Goal: Communication & Community: Connect with others

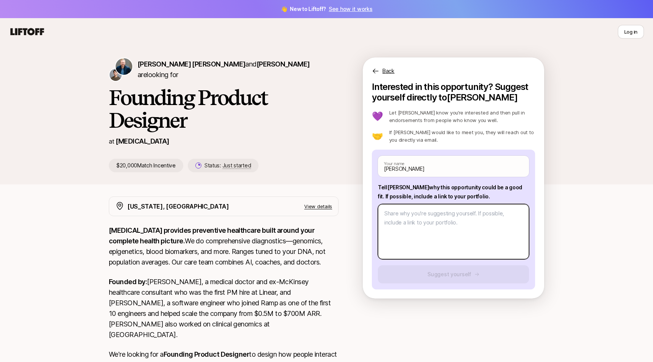
type textarea "h"
type textarea "x"
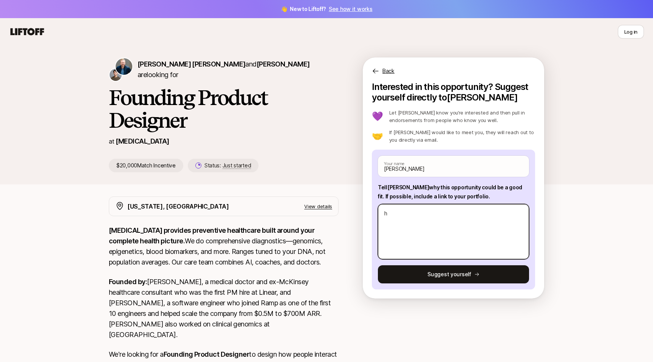
type textarea "he"
type textarea "x"
type textarea "h"
type textarea "x"
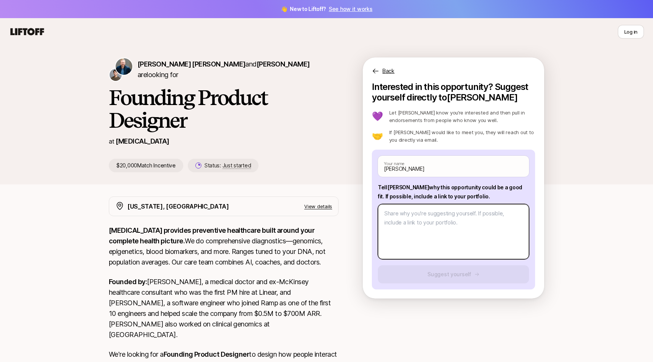
type textarea "H"
type textarea "x"
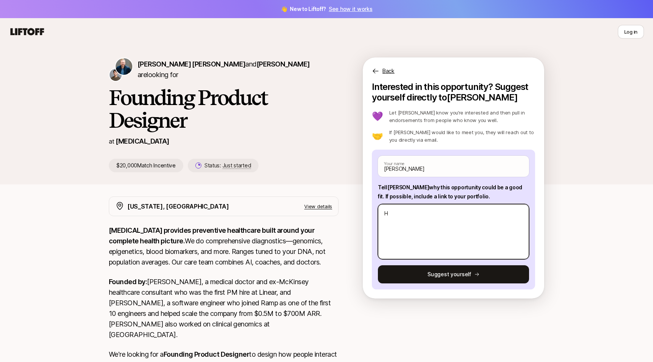
type textarea "He"
type textarea "x"
type textarea "Hey"
type textarea "x"
type textarea "Hey"
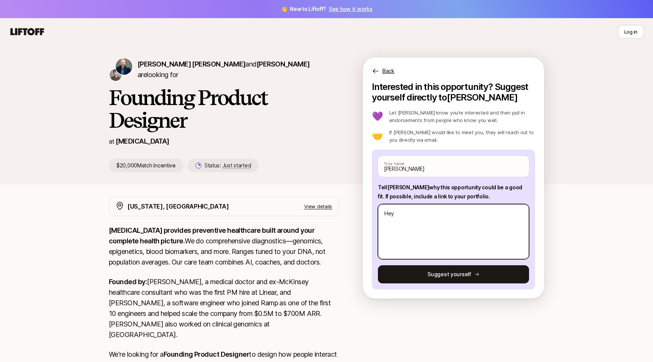
type textarea "x"
type textarea "Hey S"
type textarea "x"
type textarea "Hey Sa"
type textarea "x"
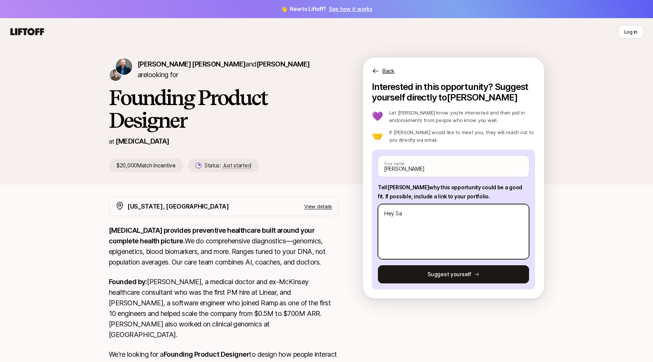
type textarea "Hey Sag"
type textarea "x"
type textarea "Hey Saga"
type textarea "x"
type textarea "Hey [PERSON_NAME]"
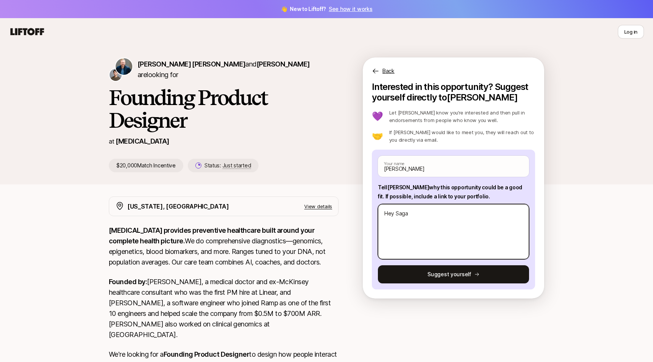
type textarea "x"
type textarea "Hey [PERSON_NAME]!"
type textarea "x"
type textarea "Hey [PERSON_NAME]!"
type textarea "x"
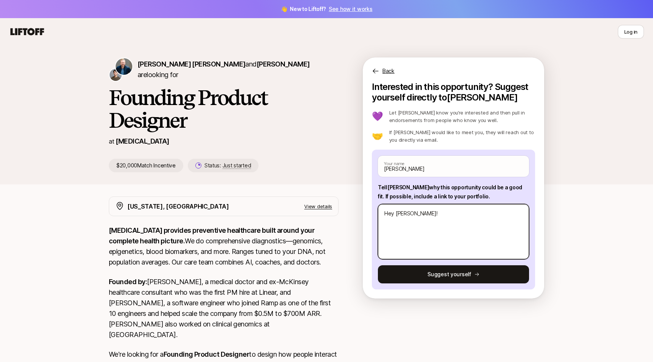
type textarea "Hey [PERSON_NAME]! D"
type textarea "x"
type textarea "Hey [PERSON_NAME]! Da"
type textarea "x"
type textarea "Hey [PERSON_NAME]! [PERSON_NAME]"
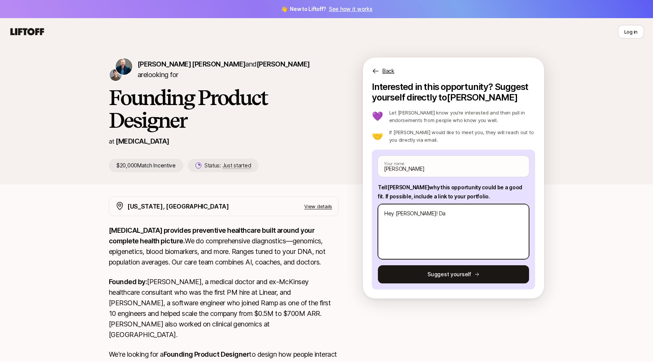
type textarea "x"
type textarea "Hey [PERSON_NAME]! Dani"
type textarea "x"
type textarea "Hey [PERSON_NAME]! [PERSON_NAME]"
type textarea "x"
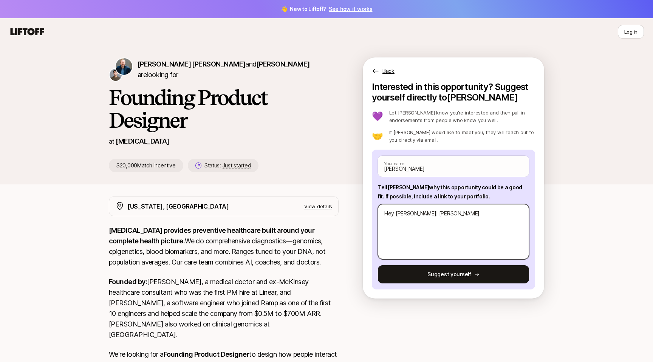
type textarea "Hey [PERSON_NAME]! [PERSON_NAME]"
type textarea "x"
type textarea "Hey [PERSON_NAME]! [PERSON_NAME]"
type textarea "x"
type textarea "Hey [PERSON_NAME]! [PERSON_NAME]"
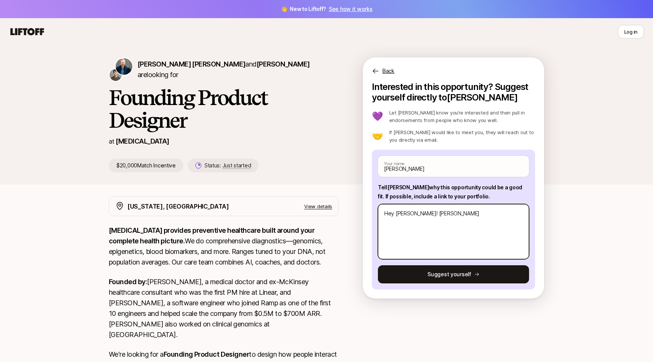
type textarea "x"
type textarea "Hey [PERSON_NAME]! [PERSON_NAME]"
type textarea "x"
type textarea "Hey [PERSON_NAME]! [PERSON_NAME]"
type textarea "x"
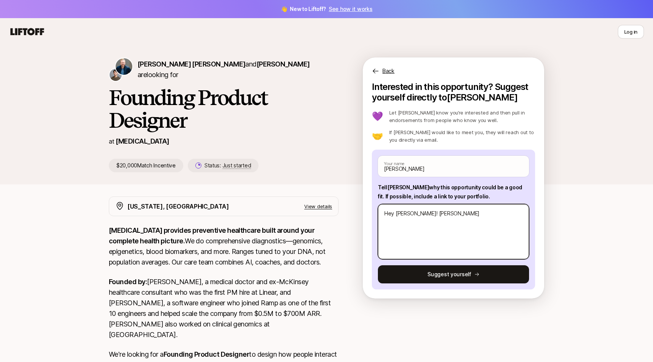
type textarea "Hey [PERSON_NAME]! [PERSON_NAME]"
type textarea "x"
type textarea "Hey [PERSON_NAME]! [PERSON_NAME]"
type textarea "x"
type textarea "Hey [PERSON_NAME]! [PERSON_NAME]"
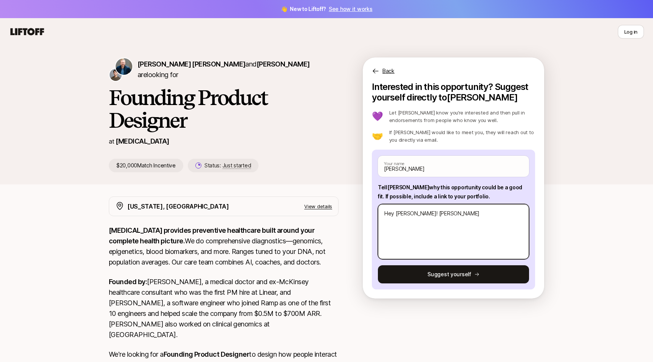
type textarea "x"
type textarea "Hey [PERSON_NAME]! [PERSON_NAME]"
type textarea "x"
type textarea "Hey [PERSON_NAME]! [PERSON_NAME]"
type textarea "x"
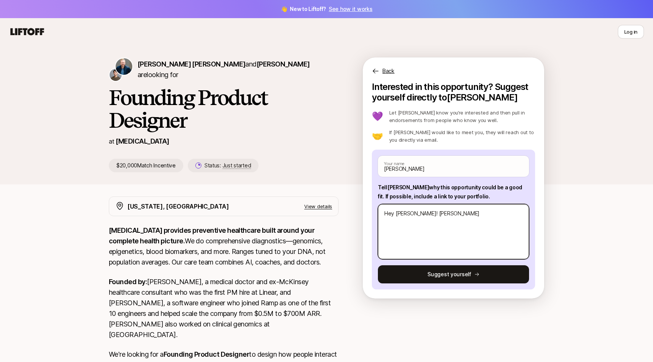
type textarea "Hey [PERSON_NAME]! [PERSON_NAME]"
type textarea "x"
type textarea "Hey [PERSON_NAME]! [PERSON_NAME]"
type textarea "x"
type textarea "Hey [PERSON_NAME]! [PERSON_NAME]"
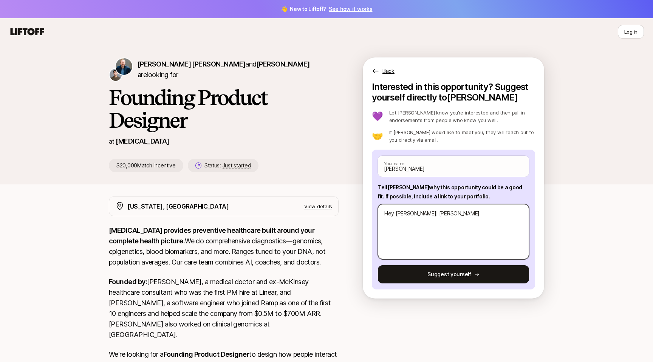
type textarea "x"
type textarea "Hey [PERSON_NAME]! [PERSON_NAME]"
type textarea "x"
type textarea "Hey [PERSON_NAME]! [PERSON_NAME] m"
type textarea "x"
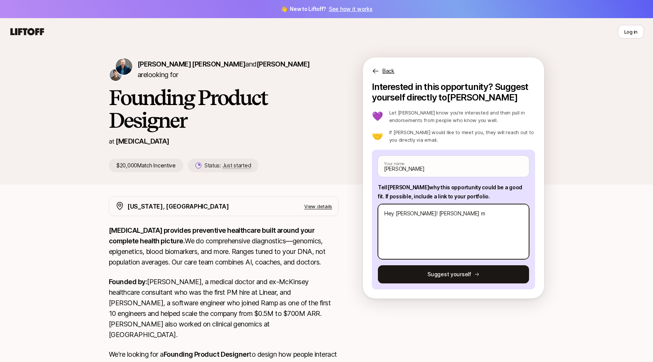
type textarea "Hey [PERSON_NAME]! [PERSON_NAME] me"
type textarea "x"
type textarea "Hey [PERSON_NAME]! [PERSON_NAME] men"
type textarea "x"
type textarea "Hey [PERSON_NAME]! [PERSON_NAME] ment"
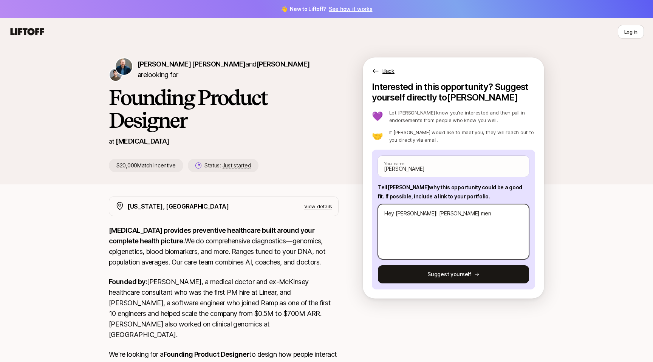
type textarea "x"
type textarea "Hey [PERSON_NAME]! [PERSON_NAME] menti"
type textarea "x"
type textarea "Hey [PERSON_NAME]! [PERSON_NAME] mentio"
type textarea "x"
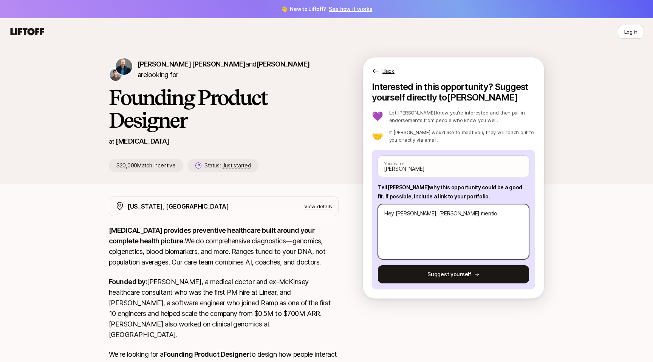
type textarea "Hey [PERSON_NAME]! [PERSON_NAME] mention"
type textarea "x"
type textarea "Hey [PERSON_NAME]! [PERSON_NAME] mentione"
type textarea "x"
type textarea "Hey [PERSON_NAME]! [PERSON_NAME] mentioned"
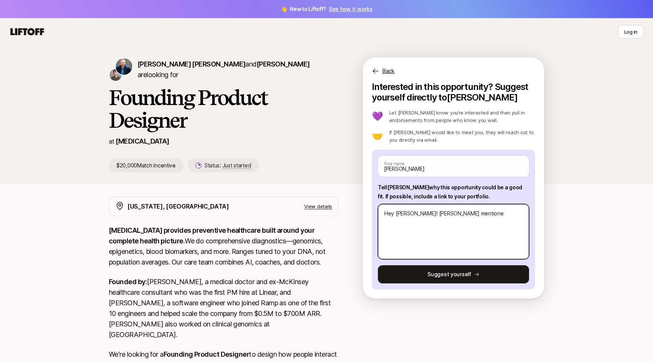
type textarea "x"
type textarea "Hey [PERSON_NAME]! [PERSON_NAME] mentioned"
type textarea "x"
type textarea "Hey [PERSON_NAME]! [PERSON_NAME] mentioned t"
type textarea "x"
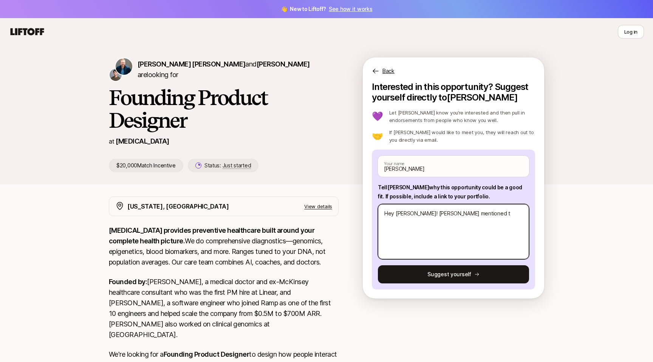
type textarea "Hey [PERSON_NAME]! [PERSON_NAME] mentioned th"
type textarea "x"
type textarea "Hey [PERSON_NAME]! [PERSON_NAME] mentioned tha"
type textarea "x"
type textarea "Hey [PERSON_NAME]! [PERSON_NAME] mentioned that"
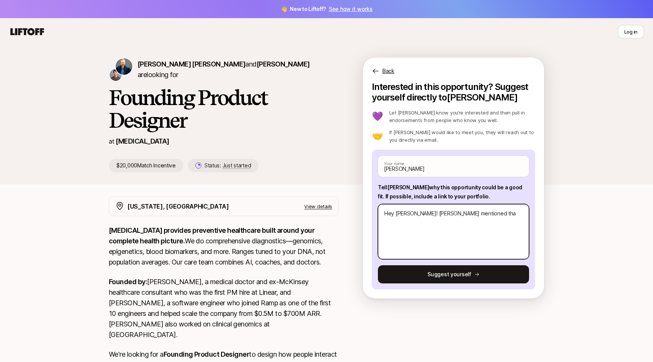
type textarea "x"
type textarea "Hey [PERSON_NAME]! [PERSON_NAME] mentioned that"
type textarea "x"
type textarea "Hey [PERSON_NAME]! [PERSON_NAME] mentioned that I"
type textarea "x"
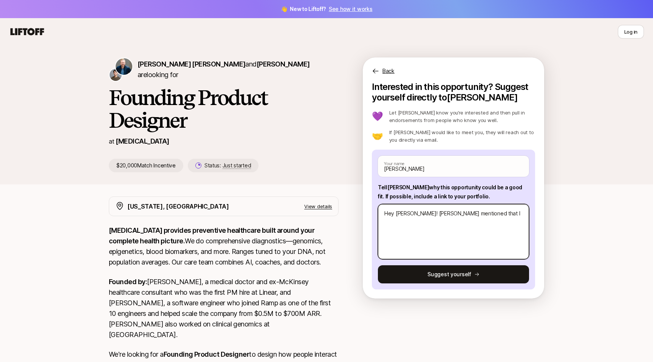
type textarea "Hey [PERSON_NAME]! [PERSON_NAME] mentioned that I"
type textarea "x"
type textarea "Hey [PERSON_NAME]! [PERSON_NAME] mentioned that I s"
type textarea "x"
type textarea "Hey [PERSON_NAME]! [PERSON_NAME] mentioned that I sh"
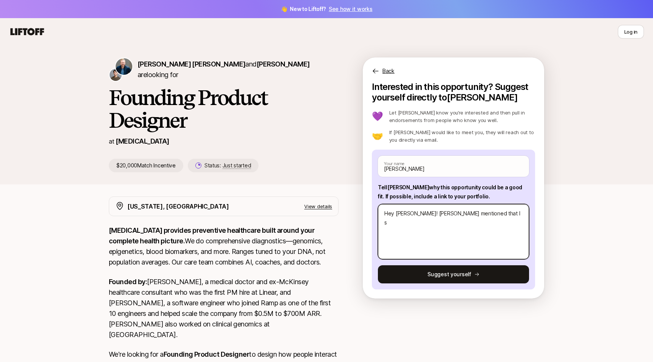
type textarea "x"
type textarea "Hey [PERSON_NAME]! [PERSON_NAME] mentioned that I sho"
type textarea "x"
type textarea "Hey [PERSON_NAME]! [PERSON_NAME] mentioned that I shou"
type textarea "x"
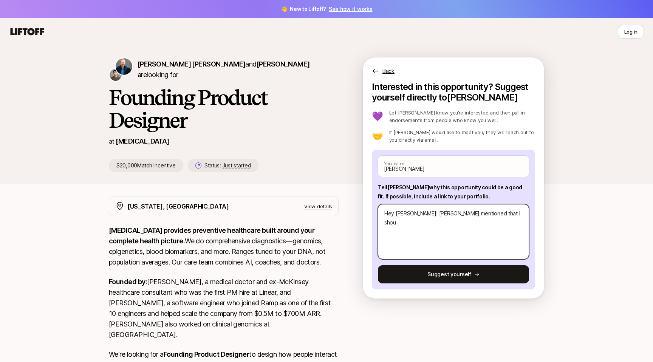
type textarea "Hey [PERSON_NAME]! [PERSON_NAME] mentioned that I shoul"
type textarea "x"
type textarea "Hey [PERSON_NAME]! [PERSON_NAME] mentioned that I should"
type textarea "x"
type textarea "Hey [PERSON_NAME]! [PERSON_NAME] mentioned that I should"
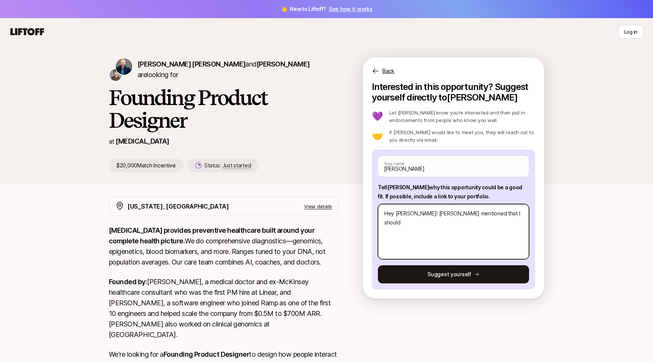
type textarea "x"
type textarea "Hey [PERSON_NAME]! [PERSON_NAME] mentioned that I should r"
type textarea "x"
type textarea "Hey [PERSON_NAME]! [PERSON_NAME] mentioned that I should re"
type textarea "x"
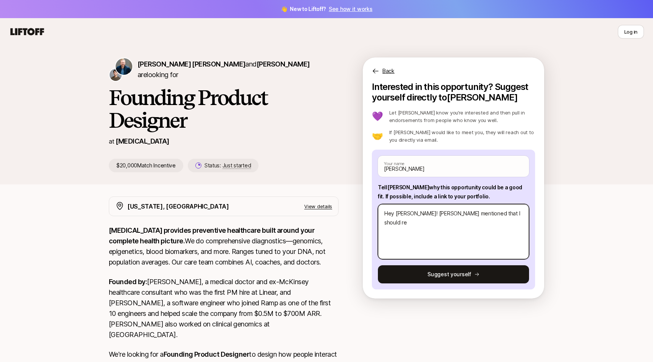
type textarea "Hey [PERSON_NAME]! [PERSON_NAME] mentioned that I should rea"
type textarea "x"
type textarea "Hey [PERSON_NAME]! [PERSON_NAME] mentioned that I should reac"
type textarea "x"
type textarea "Hey [PERSON_NAME]! [PERSON_NAME] mentioned that I should reach"
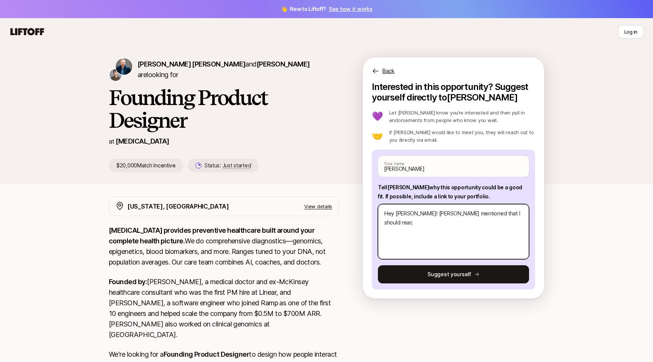
type textarea "x"
type textarea "Hey [PERSON_NAME]! [PERSON_NAME] mentioned that I should reach"
type textarea "x"
type textarea "Hey [PERSON_NAME]! [PERSON_NAME] mentioned that I should reach o"
type textarea "x"
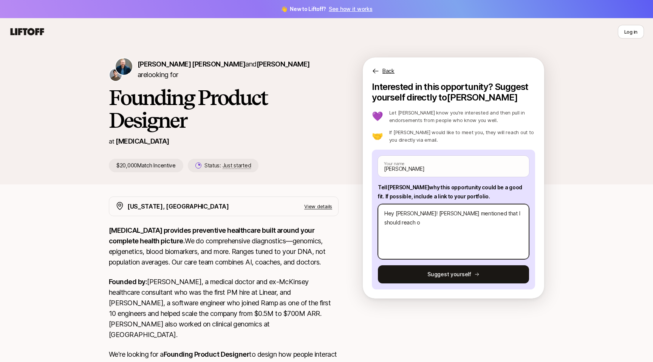
type textarea "Hey [PERSON_NAME]! [PERSON_NAME] mentioned that I should reach ou"
type textarea "x"
type textarea "Hey [PERSON_NAME]! [PERSON_NAME] mentioned that I should reach out"
type textarea "x"
type textarea "Hey [PERSON_NAME]! [PERSON_NAME] mentioned that I should reach out"
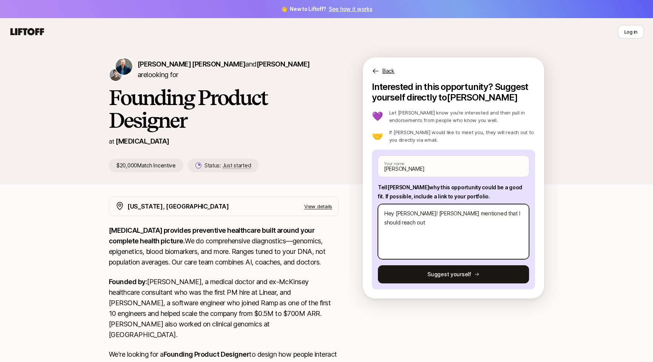
type textarea "x"
type textarea "Hey [PERSON_NAME]! [PERSON_NAME] mentioned that I should reach out t"
type textarea "x"
type textarea "Hey [PERSON_NAME]! [PERSON_NAME] mentioned that I should reach out to"
type textarea "x"
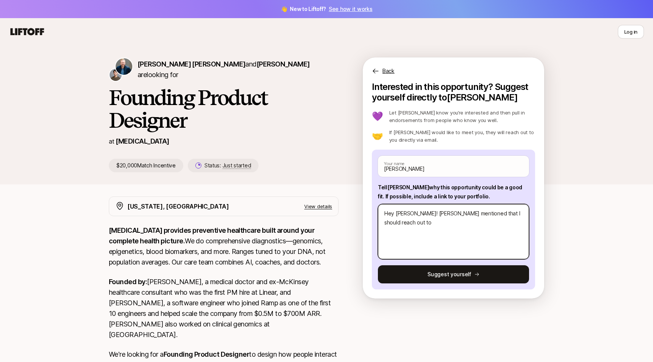
type textarea "Hey [PERSON_NAME]! [PERSON_NAME] mentioned that I should reach out to"
type textarea "x"
type textarea "Hey [PERSON_NAME]! [PERSON_NAME] mentioned that I should reach out to y"
type textarea "x"
type textarea "Hey [PERSON_NAME]! [PERSON_NAME] mentioned that I should reach out to yo"
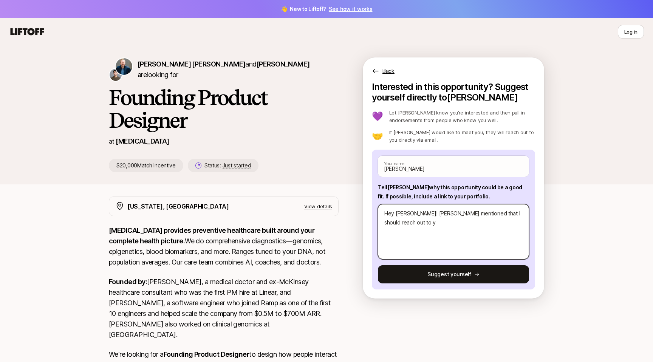
type textarea "x"
type textarea "Hey [PERSON_NAME]! [PERSON_NAME] mentioned that I should reach out to you"
type textarea "x"
type textarea "Hey [PERSON_NAME]! [PERSON_NAME] mentioned that I should reach out to you."
type textarea "x"
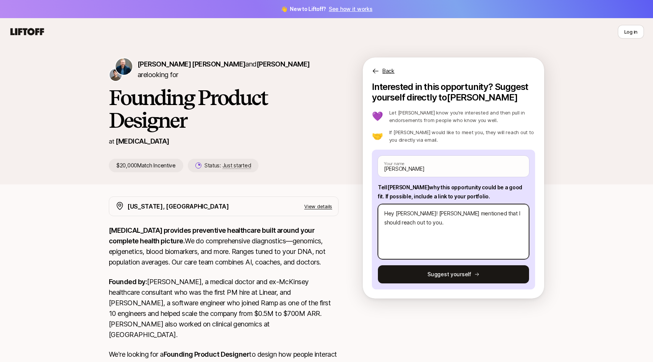
type textarea "Hey [PERSON_NAME]! [PERSON_NAME] mentioned that I should reach out to you."
type textarea "x"
click at [413, 214] on textarea "Hey [PERSON_NAME]! [PERSON_NAME] mentioned that I should reach out to you." at bounding box center [453, 231] width 151 height 55
type textarea "Hey [PERSON_NAME]![PERSON_NAME] mentioned that I should reach out to you."
type textarea "x"
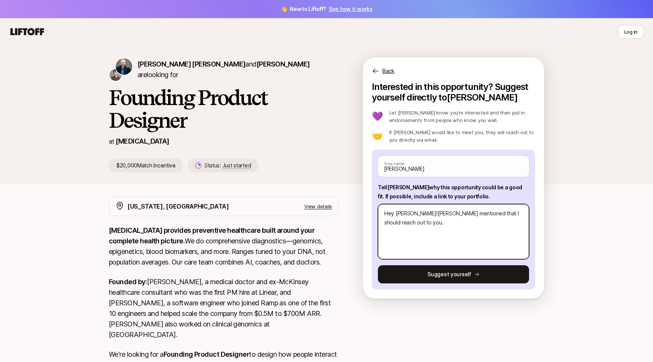
type textarea "Hey [PERSON_NAME]! [PERSON_NAME] mentioned that I should reach out to you."
type textarea "x"
type textarea "Hey [PERSON_NAME]! [PERSON_NAME] mentioned that I should reach out to you."
type textarea "x"
click at [515, 230] on textarea "Hey [PERSON_NAME]! [PERSON_NAME] mentioned that I should reach out to you." at bounding box center [453, 231] width 151 height 55
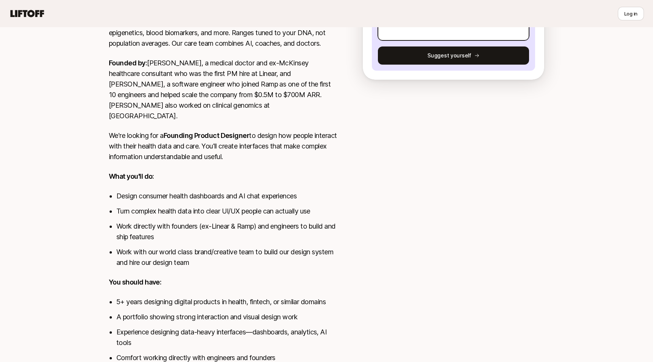
scroll to position [125, 0]
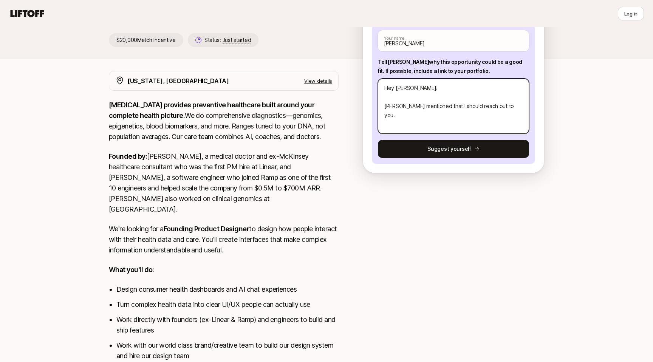
type textarea "Hey [PERSON_NAME]! [PERSON_NAME] mentioned that I should reach out to you. I"
type textarea "x"
type textarea "Hey [PERSON_NAME]! [PERSON_NAME] mentioned that I should reach out to you. I'"
type textarea "x"
type textarea "Hey [PERSON_NAME]! [PERSON_NAME] mentioned that I should reach out to you. I'm"
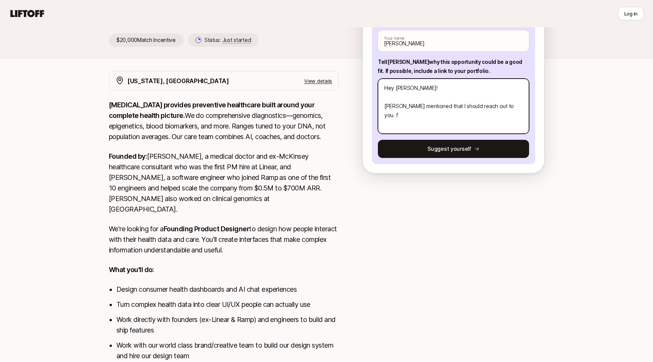
type textarea "x"
type textarea "Hey [PERSON_NAME]! [PERSON_NAME] mentioned that I should reach out to you. I'm"
type textarea "x"
type textarea "Hey [PERSON_NAME]! [PERSON_NAME] mentioned that I should reach out to you. I'm c"
type textarea "x"
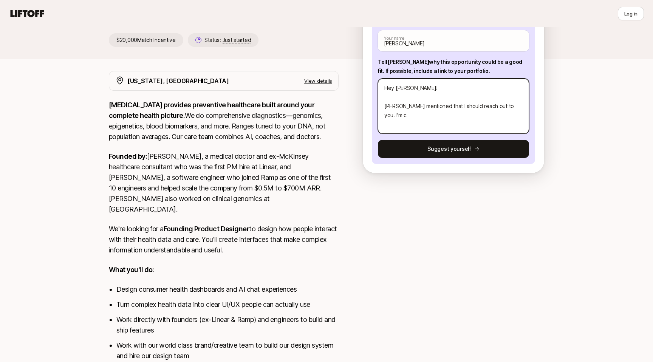
type textarea "Hey [PERSON_NAME]! [PERSON_NAME] mentioned that I should reach out to you. I'm …"
type textarea "x"
type textarea "Hey [PERSON_NAME]! [PERSON_NAME] mentioned that I should reach out to you. I'm …"
type textarea "x"
type textarea "Hey [PERSON_NAME]! [PERSON_NAME] mentioned that I should reach out to you. I'm …"
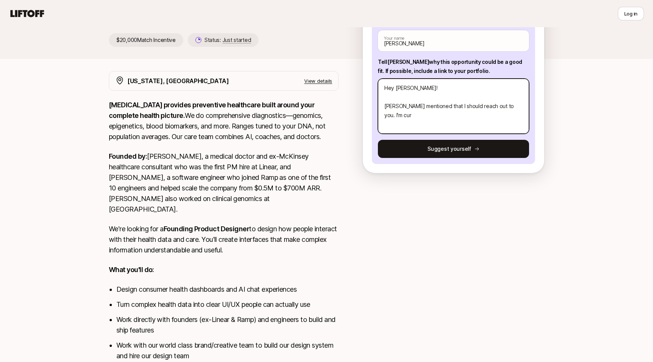
type textarea "x"
type textarea "Hey [PERSON_NAME]! [PERSON_NAME] mentioned that I should reach out to you. I'm …"
type textarea "x"
type textarea "Hey [PERSON_NAME]! [PERSON_NAME] mentioned that I should reach out to you. I'm …"
type textarea "x"
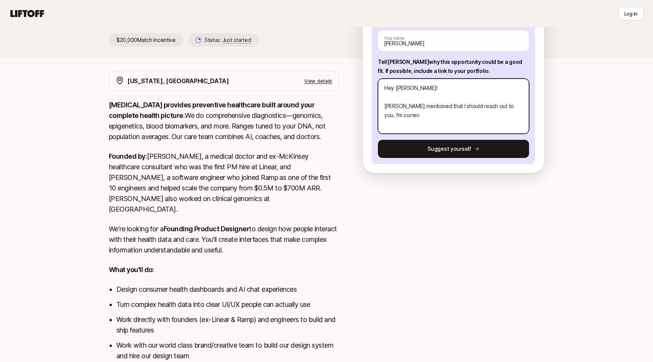
type textarea "Hey [PERSON_NAME]! [PERSON_NAME] mentioned that I should reach out to you. I'm …"
type textarea "x"
type textarea "Hey [PERSON_NAME]! [PERSON_NAME] mentioned that I should reach out to you. I'm …"
type textarea "x"
type textarea "Hey [PERSON_NAME]! [PERSON_NAME] mentioned that I should reach out to you. I'm …"
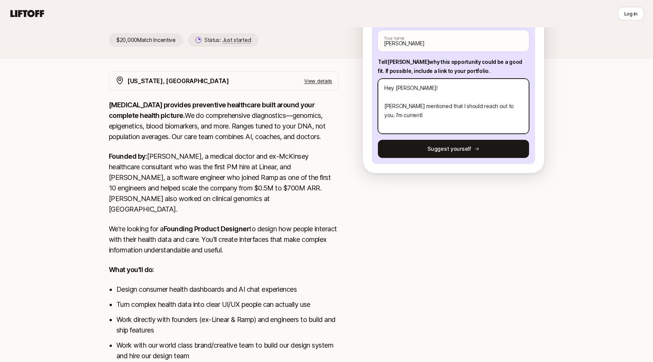
type textarea "x"
type textarea "Hey [PERSON_NAME]! [PERSON_NAME] mentioned that I should reach out to you. I'm …"
type textarea "x"
type textarea "Hey [PERSON_NAME]! [PERSON_NAME] mentioned that I should reach out to you. I'm …"
type textarea "x"
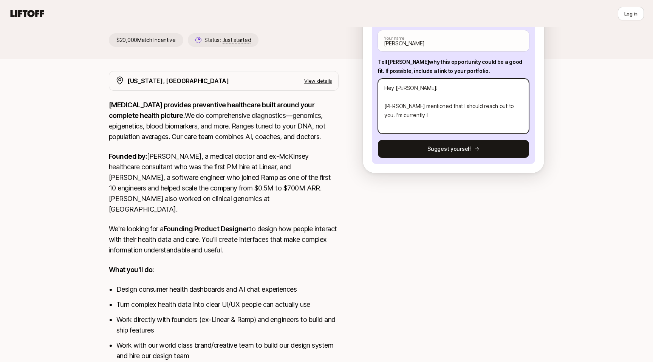
type textarea "Hey [PERSON_NAME]! [PERSON_NAME] mentioned that I should reach out to you. I'm …"
type textarea "x"
type textarea "Hey [PERSON_NAME]! [PERSON_NAME] mentioned that I should reach out to you. I'm …"
type textarea "x"
type textarea "Hey [PERSON_NAME]! [PERSON_NAME] mentioned that I should reach out to you. I'm …"
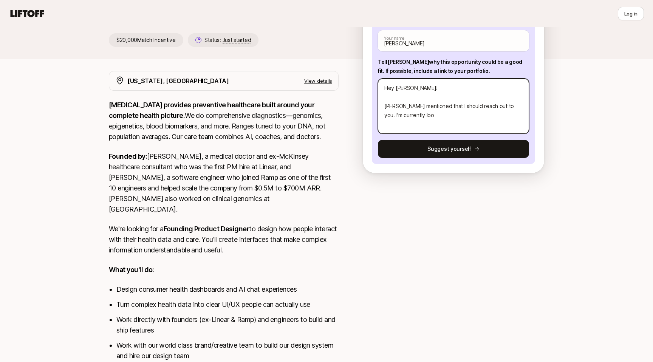
type textarea "x"
type textarea "Hey [PERSON_NAME]! [PERSON_NAME] mentioned that I should reach out to you. I'm …"
type textarea "x"
type textarea "Hey [PERSON_NAME]! [PERSON_NAME] mentioned that I should reach out to you. I'm …"
type textarea "x"
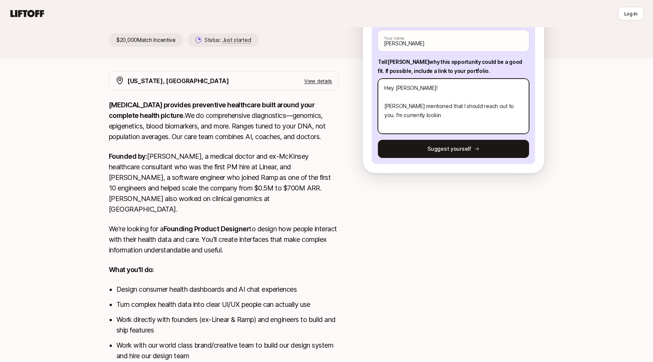
type textarea "Hey [PERSON_NAME]! [PERSON_NAME] mentioned that I should reach out to you. I'm …"
type textarea "x"
click at [515, 107] on textarea "Hey [PERSON_NAME]! [PERSON_NAME] mentioned that I should reach out to you. I'm …" at bounding box center [453, 106] width 151 height 55
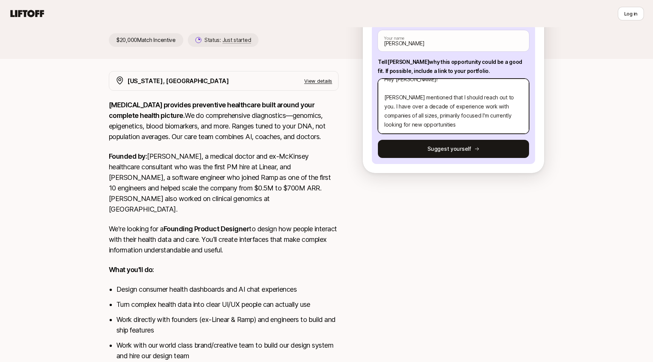
scroll to position [9, 0]
drag, startPoint x: 416, startPoint y: 116, endPoint x: 428, endPoint y: 123, distance: 13.9
click at [428, 123] on textarea "Hey [PERSON_NAME]! [PERSON_NAME] mentioned that I should reach out to you. I ha…" at bounding box center [453, 106] width 151 height 55
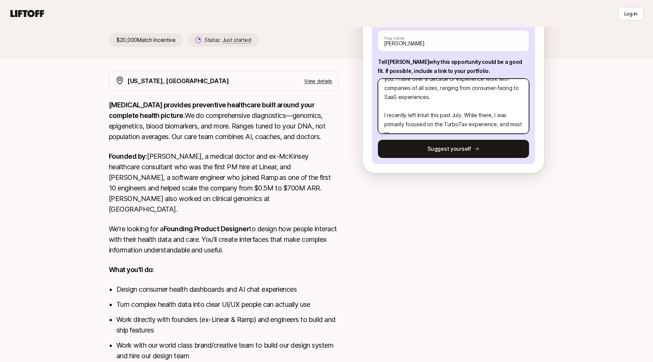
scroll to position [45, 0]
click at [424, 125] on textarea "Hey [PERSON_NAME]! [PERSON_NAME] mentioned that I should reach out to you. I ha…" at bounding box center [453, 106] width 151 height 55
click at [498, 123] on textarea "Hey [PERSON_NAME]! [PERSON_NAME] mentioned that I should reach out to you. I ha…" at bounding box center [453, 106] width 151 height 55
click at [462, 105] on textarea "Hey [PERSON_NAME]! [PERSON_NAME] mentioned that I should reach out to you. I ha…" at bounding box center [453, 106] width 151 height 55
click at [461, 105] on textarea "Hey [PERSON_NAME]! [PERSON_NAME] mentioned that I should reach out to you. I ha…" at bounding box center [453, 106] width 151 height 55
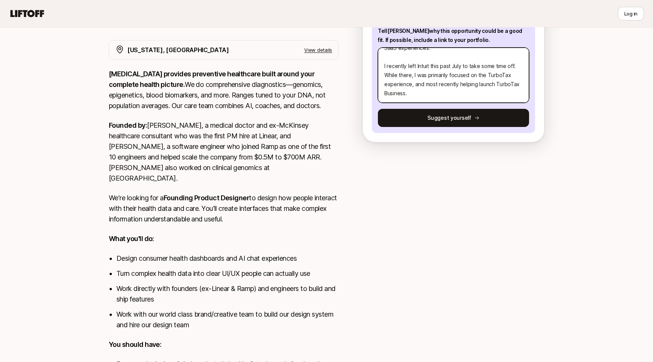
scroll to position [135, 0]
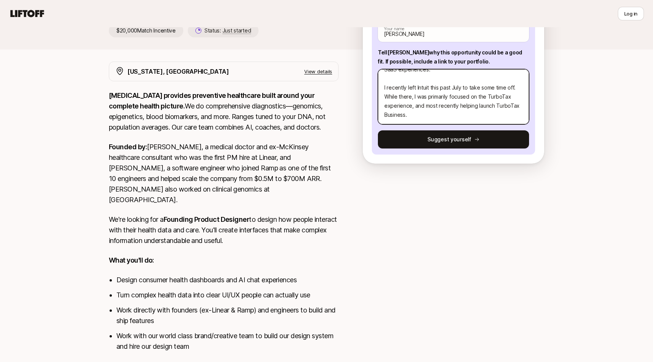
click at [419, 117] on textarea "Hey [PERSON_NAME]! [PERSON_NAME] mentioned that I should reach out to you. I ha…" at bounding box center [453, 96] width 151 height 55
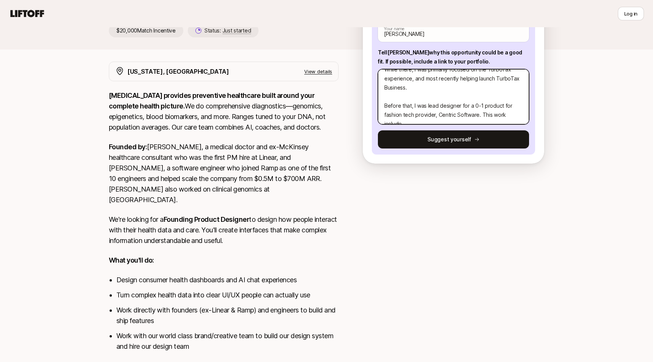
scroll to position [91, 0]
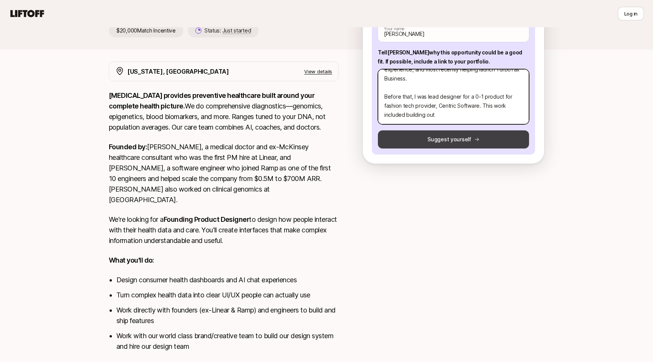
drag, startPoint x: 406, startPoint y: 115, endPoint x: 430, endPoint y: 140, distance: 34.7
click at [406, 115] on textarea "Hey [PERSON_NAME]! [PERSON_NAME] mentioned that I should reach out to you. I ha…" at bounding box center [453, 96] width 151 height 55
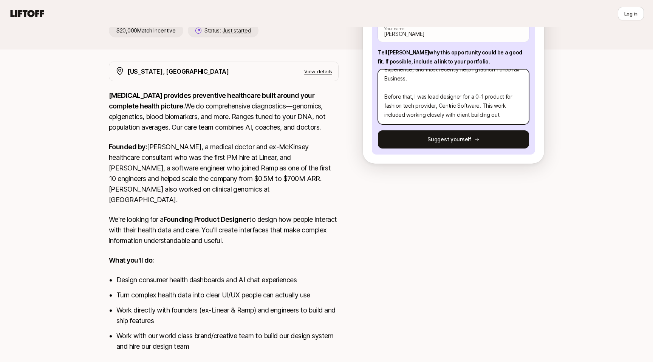
drag, startPoint x: 407, startPoint y: 114, endPoint x: 468, endPoint y: 114, distance: 61.6
click at [468, 114] on textarea "Hey [PERSON_NAME]! [PERSON_NAME] mentioned that I should reach out to you. I ha…" at bounding box center [453, 96] width 151 height 55
click at [469, 116] on textarea "Hey [PERSON_NAME]! [PERSON_NAME] mentioned that I should reach out to you. I ha…" at bounding box center [453, 96] width 151 height 55
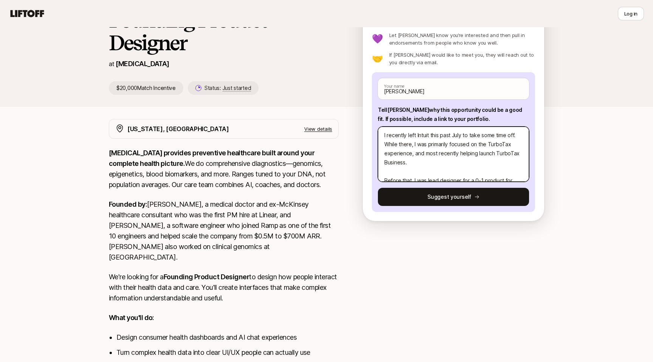
scroll to position [66, 0]
click at [412, 162] on textarea "Hey [PERSON_NAME]! [PERSON_NAME] mentioned that I should reach out to you. I ha…" at bounding box center [453, 154] width 151 height 55
click at [464, 160] on textarea "Hey [PERSON_NAME]! [PERSON_NAME] mentioned that I should reach out to you. I ha…" at bounding box center [453, 154] width 151 height 55
click at [484, 170] on textarea "Hey [PERSON_NAME]! [PERSON_NAME] mentioned that I should reach out to you. I ha…" at bounding box center [453, 154] width 151 height 55
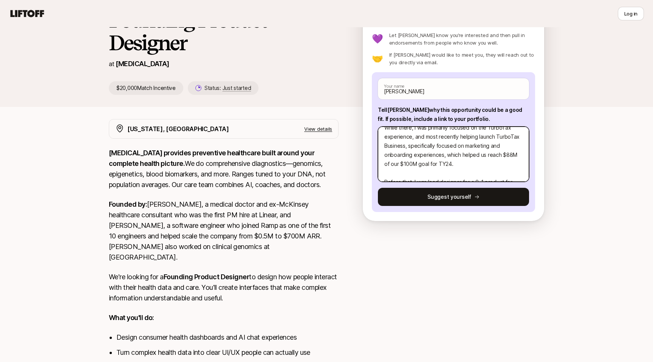
drag, startPoint x: 461, startPoint y: 154, endPoint x: 462, endPoint y: 185, distance: 31.0
click at [461, 154] on textarea "Hey [PERSON_NAME]! [PERSON_NAME] mentioned that I should reach out to you. I ha…" at bounding box center [453, 154] width 151 height 55
click at [406, 154] on textarea "Hey [PERSON_NAME]! [PERSON_NAME] mentioned that I should reach out to you. I ha…" at bounding box center [453, 154] width 151 height 55
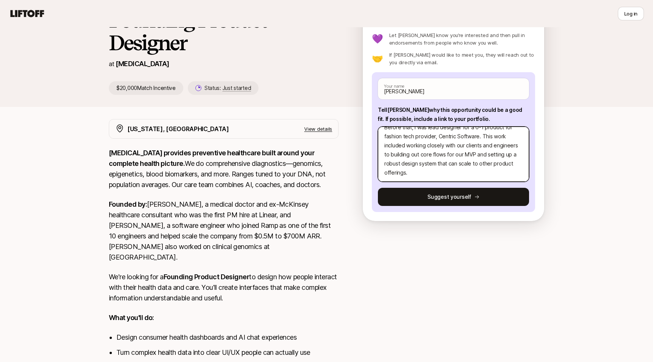
click at [421, 171] on textarea "Hey [PERSON_NAME]! [PERSON_NAME] mentioned that I should reach out to you. I ha…" at bounding box center [453, 154] width 151 height 55
paste textarea "[URL][DOMAIN_NAME]"
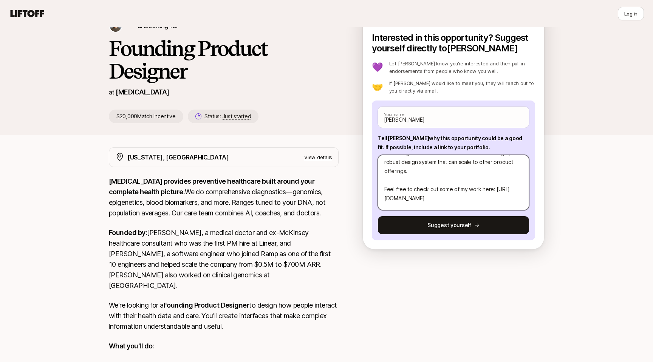
scroll to position [169, 0]
click at [384, 183] on textarea "Hey [PERSON_NAME]! [PERSON_NAME] mentioned that I should reach out to you. I ha…" at bounding box center [453, 182] width 151 height 55
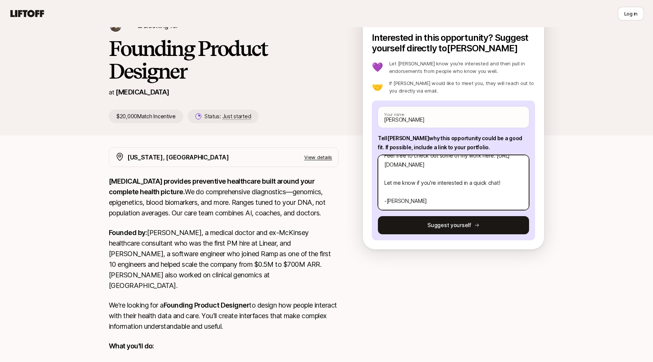
scroll to position [208, 0]
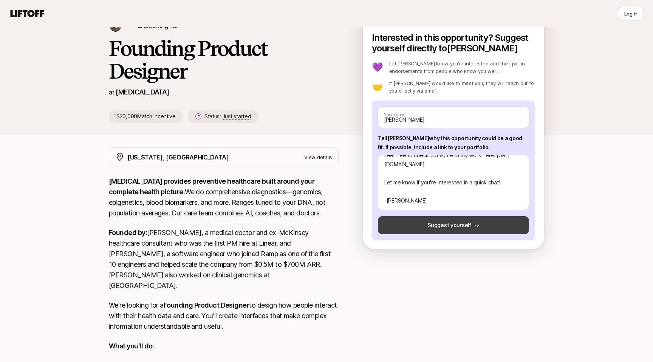
click at [431, 225] on button "Suggest yourself" at bounding box center [453, 225] width 151 height 18
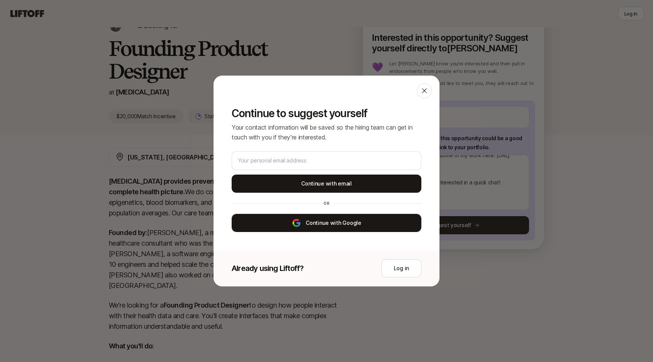
click at [321, 223] on button "Continue with Google" at bounding box center [326, 223] width 190 height 18
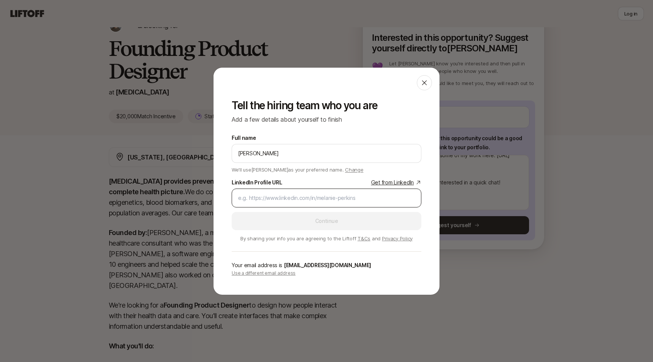
scroll to position [52, 0]
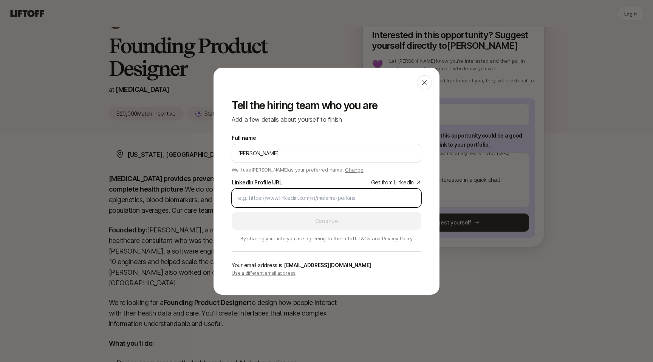
click at [279, 195] on input "LinkedIn Profile URL Get from LinkedIn" at bounding box center [326, 197] width 177 height 9
paste input "[URL][DOMAIN_NAME][PERSON_NAME]"
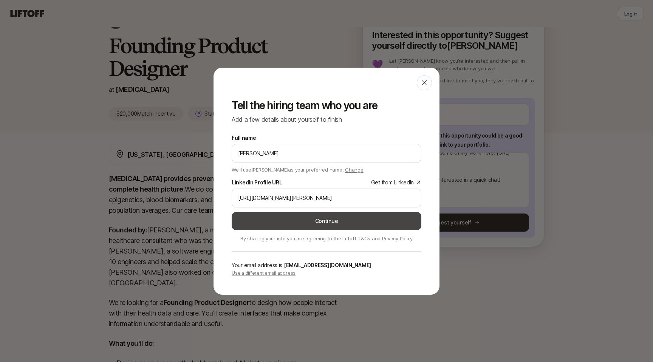
click at [292, 221] on button "Continue" at bounding box center [326, 221] width 190 height 18
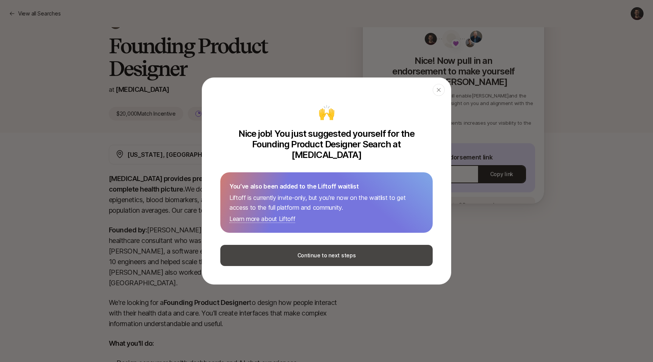
click at [305, 255] on button "Continue to next steps" at bounding box center [326, 255] width 212 height 21
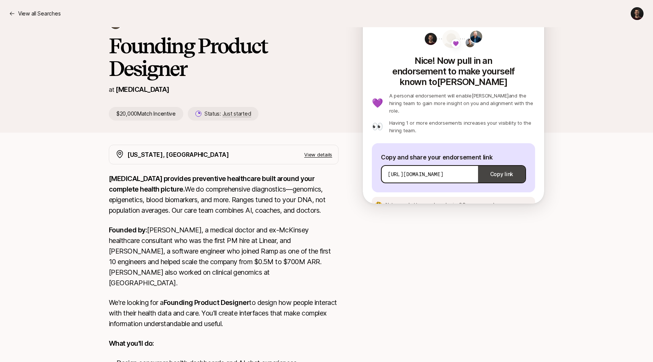
click at [498, 164] on button "Copy link" at bounding box center [501, 174] width 47 height 21
click at [480, 202] on span "See an example message" at bounding box center [490, 205] width 56 height 6
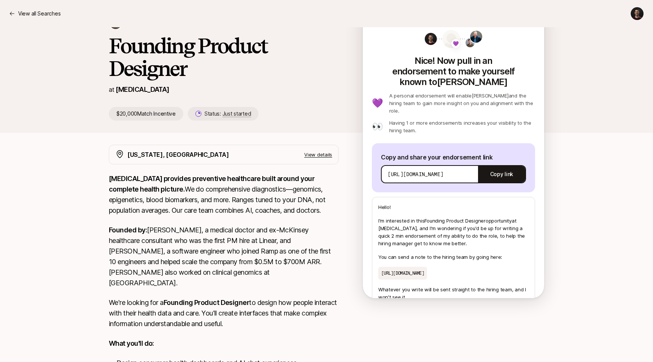
scroll to position [39, 0]
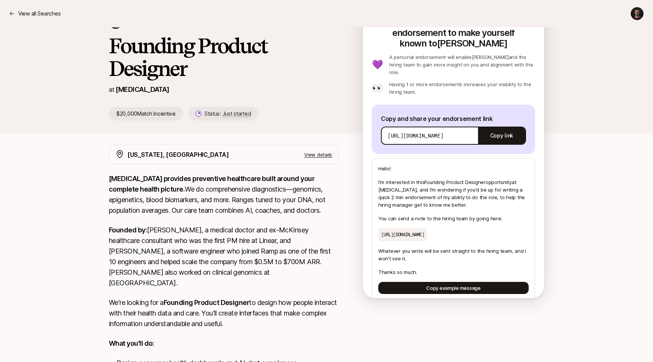
click at [613, 144] on div "[PERSON_NAME] [PERSON_NAME] and [PERSON_NAME] are looking for Founding Product …" at bounding box center [326, 69] width 653 height 151
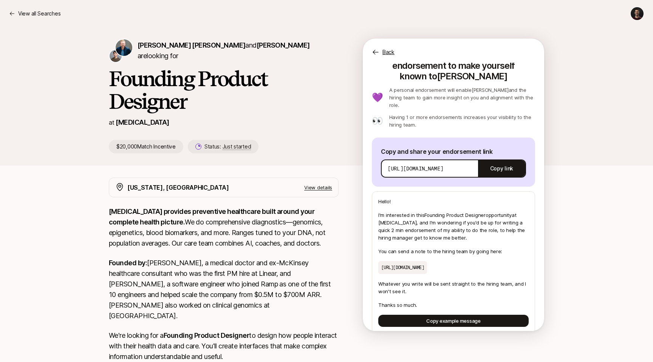
scroll to position [0, 0]
